Goal: Check status

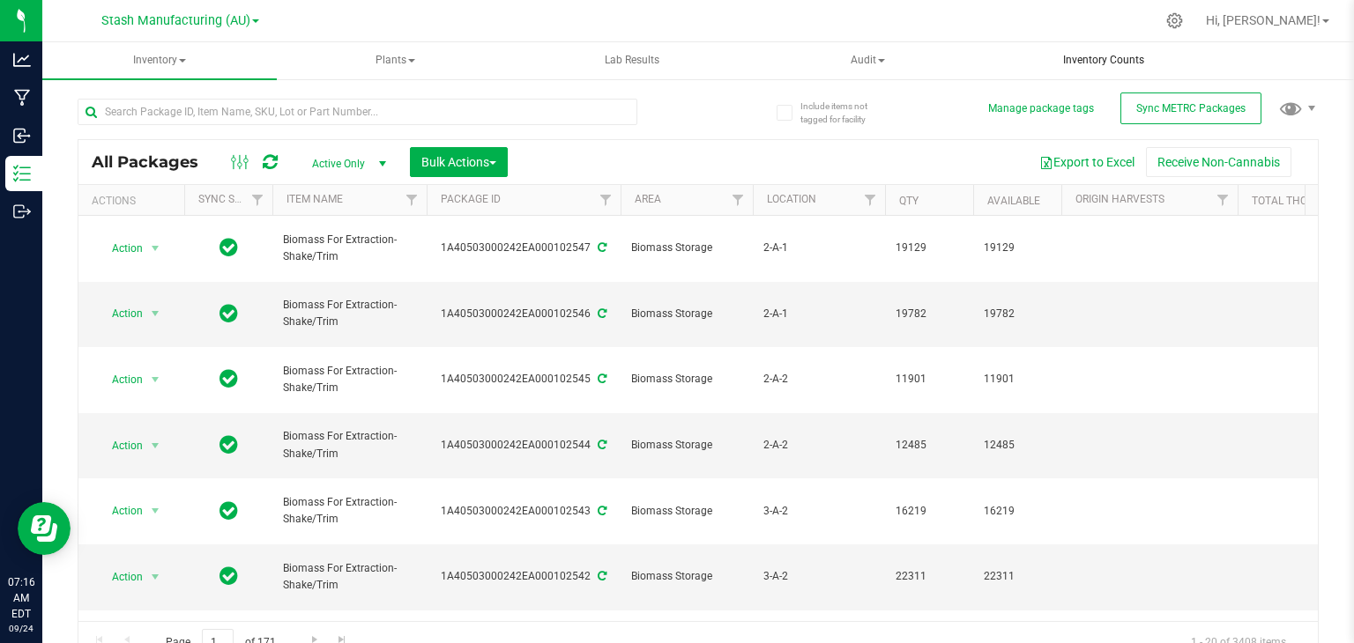
click at [1184, 50] on uib-tab-heading "Inventory Counts" at bounding box center [1103, 60] width 233 height 35
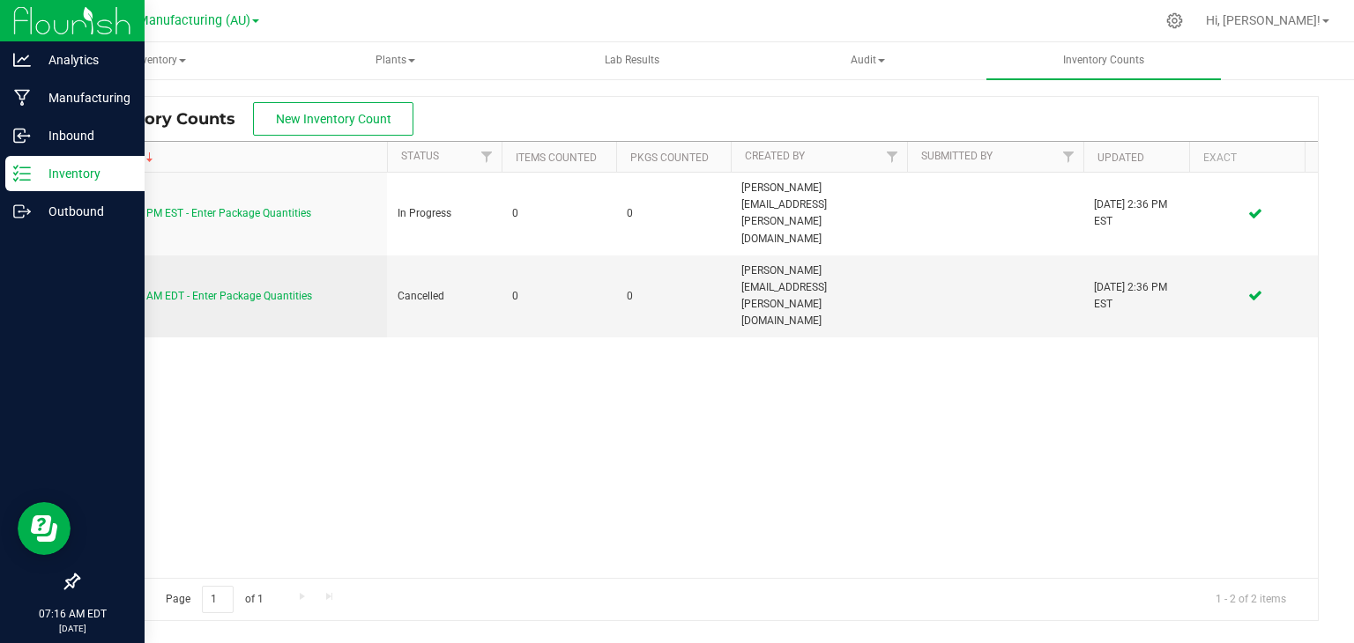
click at [33, 160] on div "Inventory" at bounding box center [74, 173] width 139 height 35
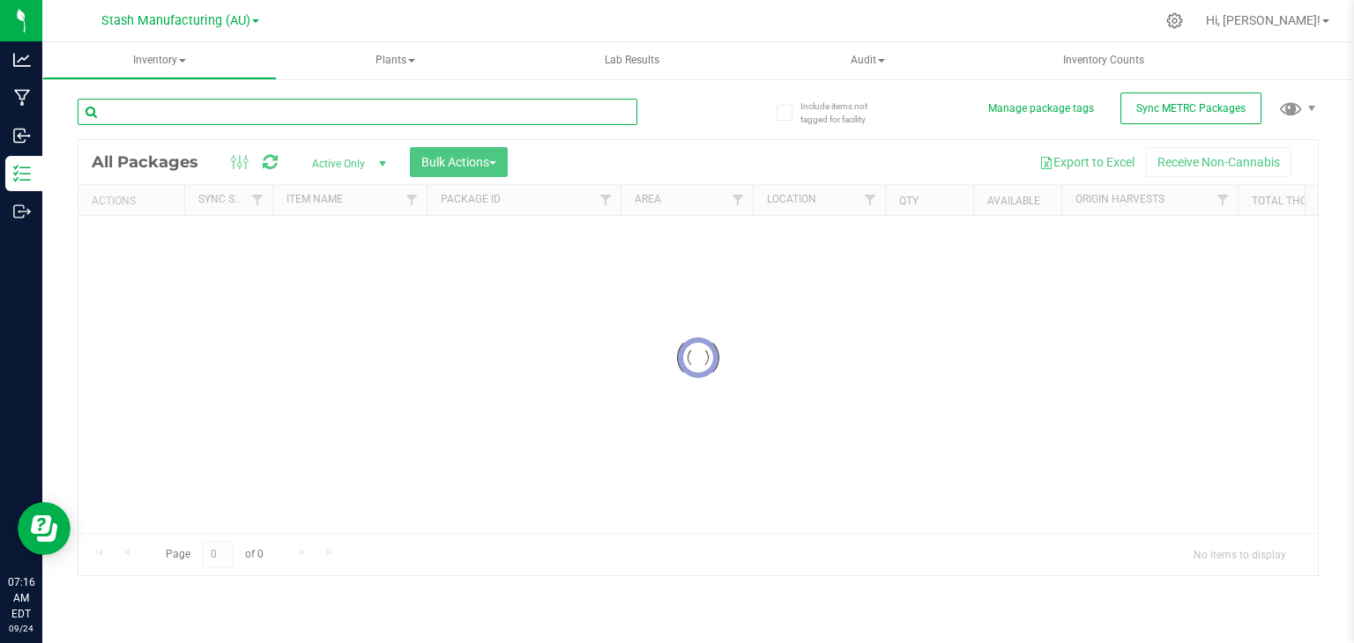
click at [187, 111] on input "text" at bounding box center [358, 112] width 560 height 26
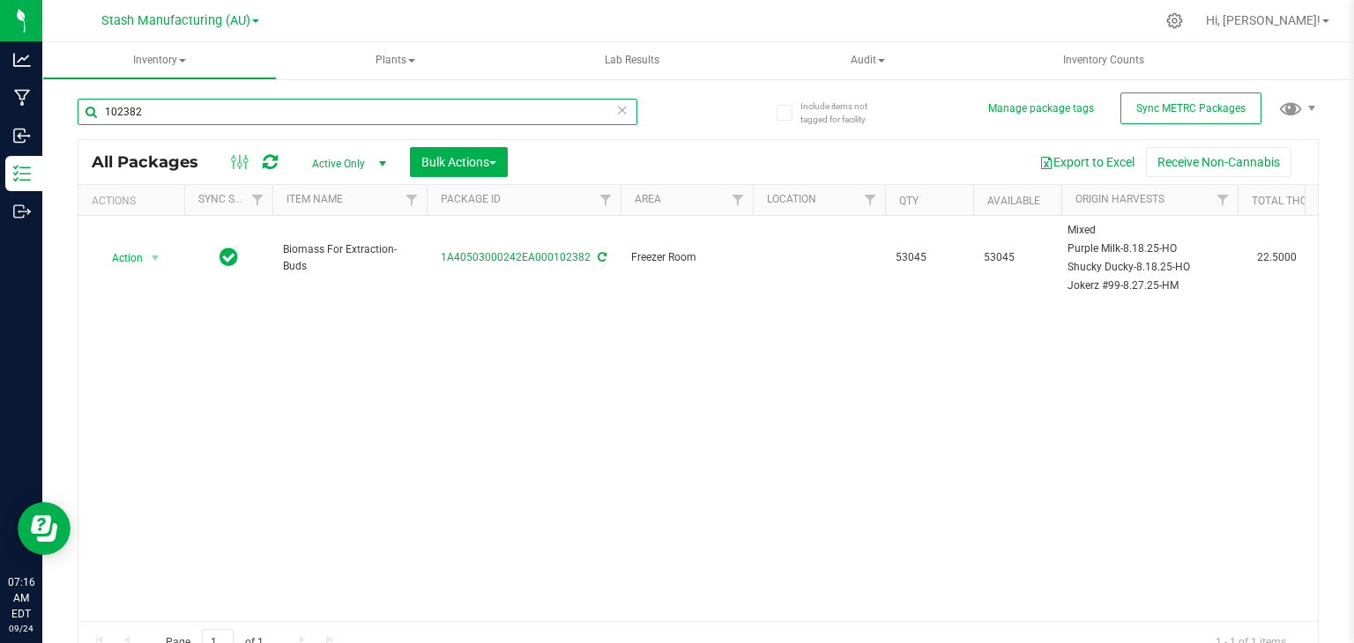
type input "102382"
click at [1170, 51] on uib-tab-heading "Inventory Counts" at bounding box center [1103, 60] width 234 height 37
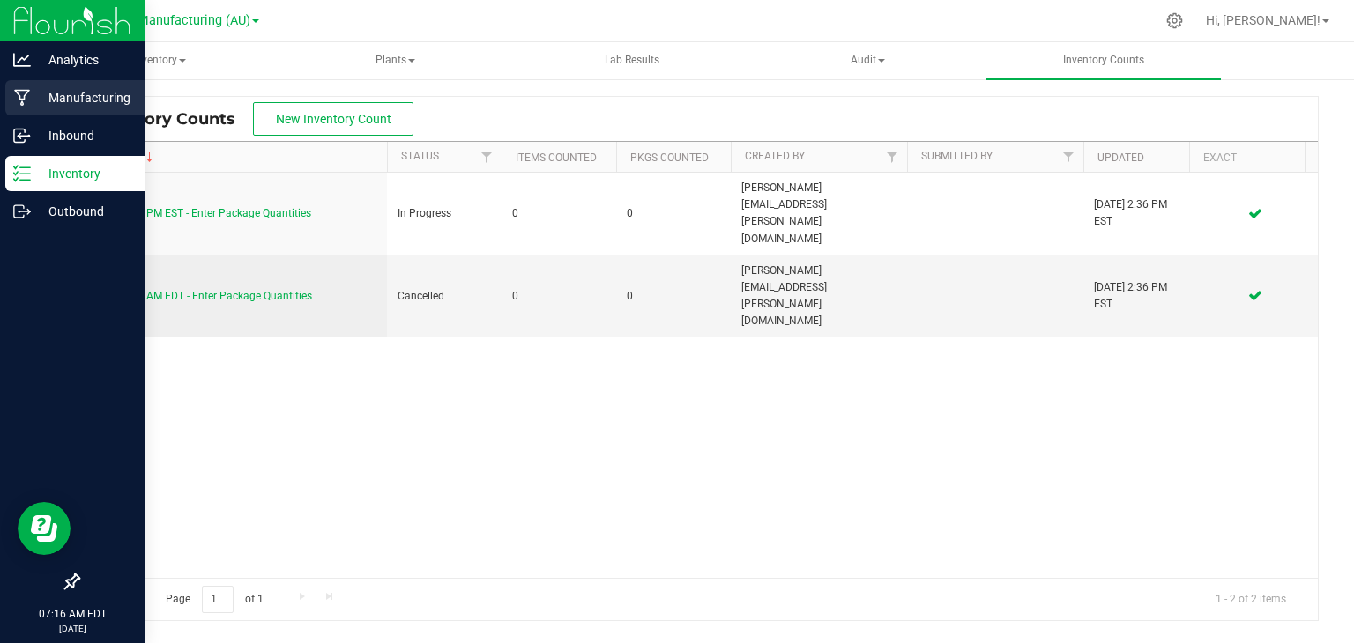
click at [31, 85] on div "Manufacturing" at bounding box center [74, 97] width 139 height 35
